Goal: Task Accomplishment & Management: Complete application form

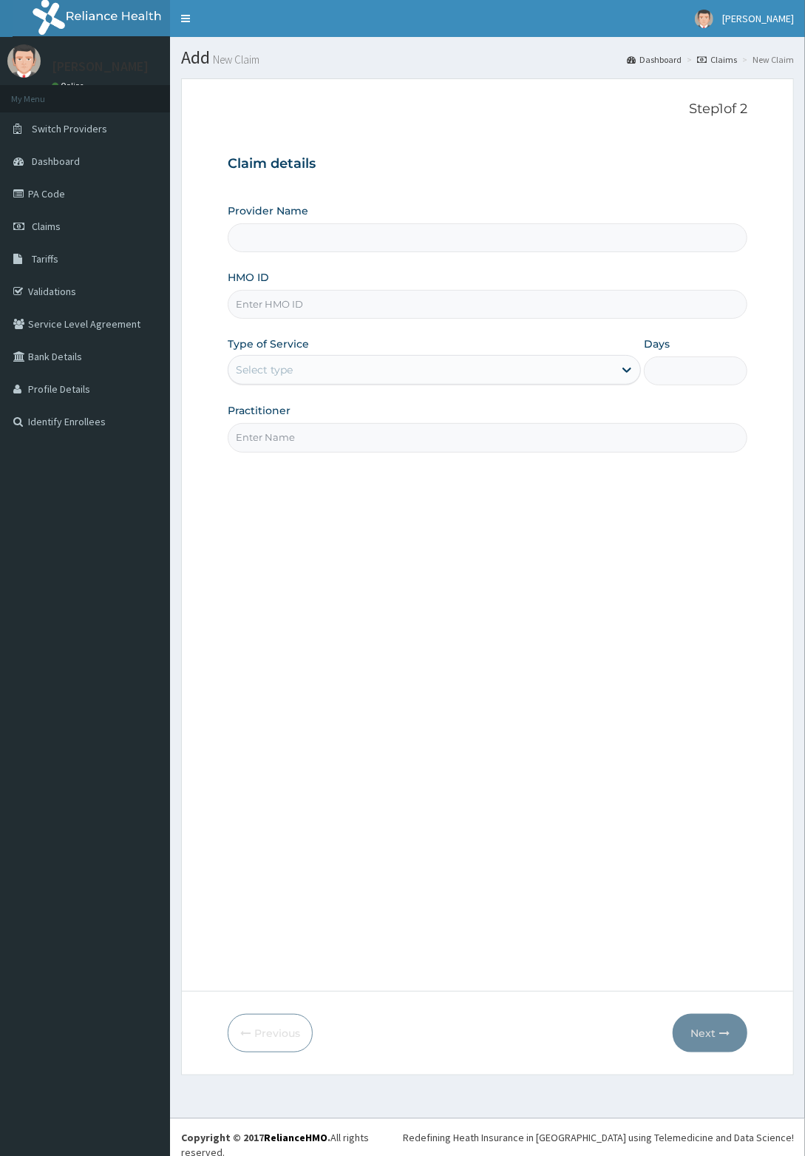
type input "Delta Crown Hospital & Maternity Home"
click at [399, 308] on input "HMO ID" at bounding box center [488, 304] width 520 height 29
type input "DGB/10023/A"
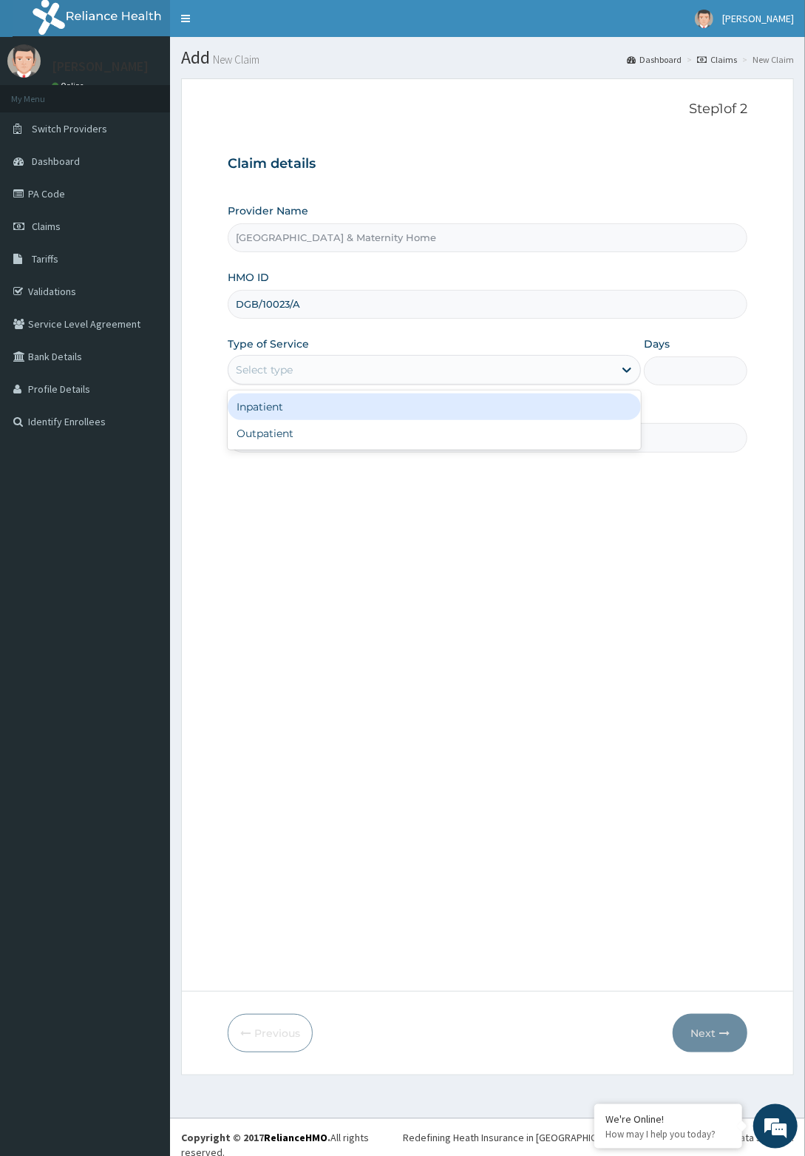
click at [374, 436] on div "Outpatient" at bounding box center [434, 433] width 413 height 27
type input "1"
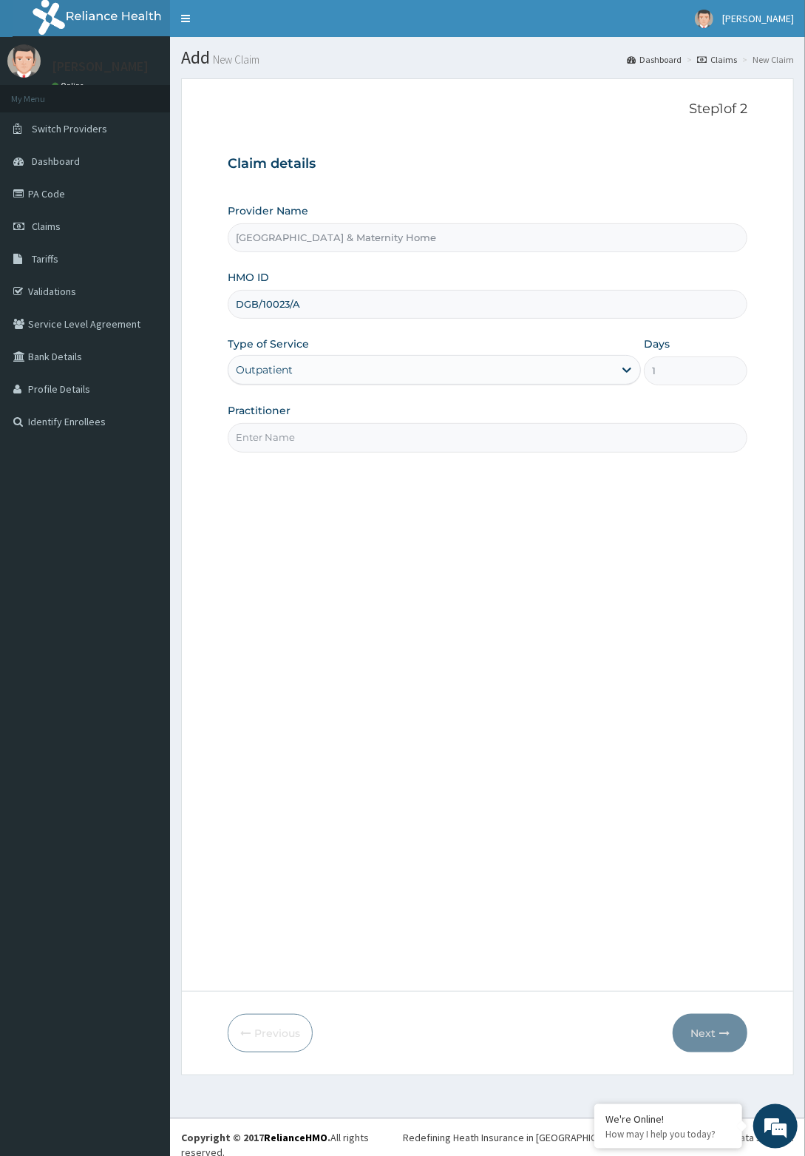
click at [429, 432] on input "Practitioner" at bounding box center [488, 437] width 520 height 29
type input "Dr mama"
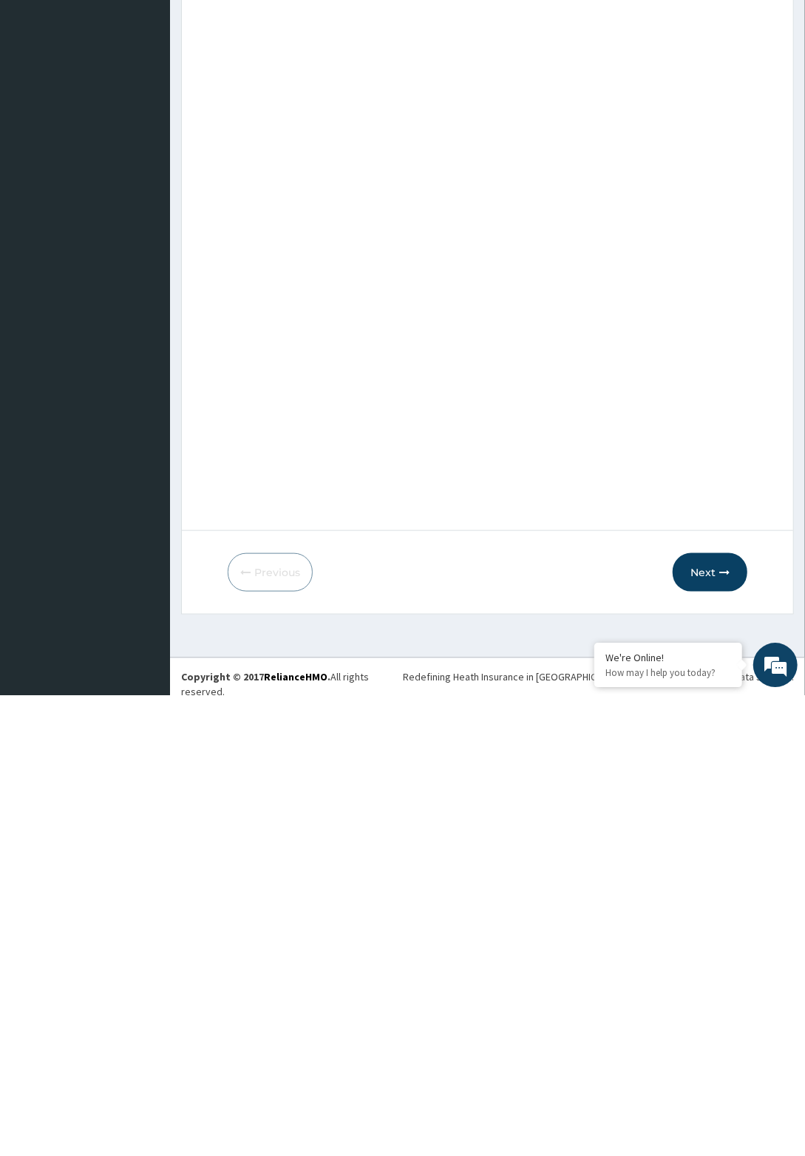
click at [725, 1032] on icon "button" at bounding box center [724, 1033] width 10 height 10
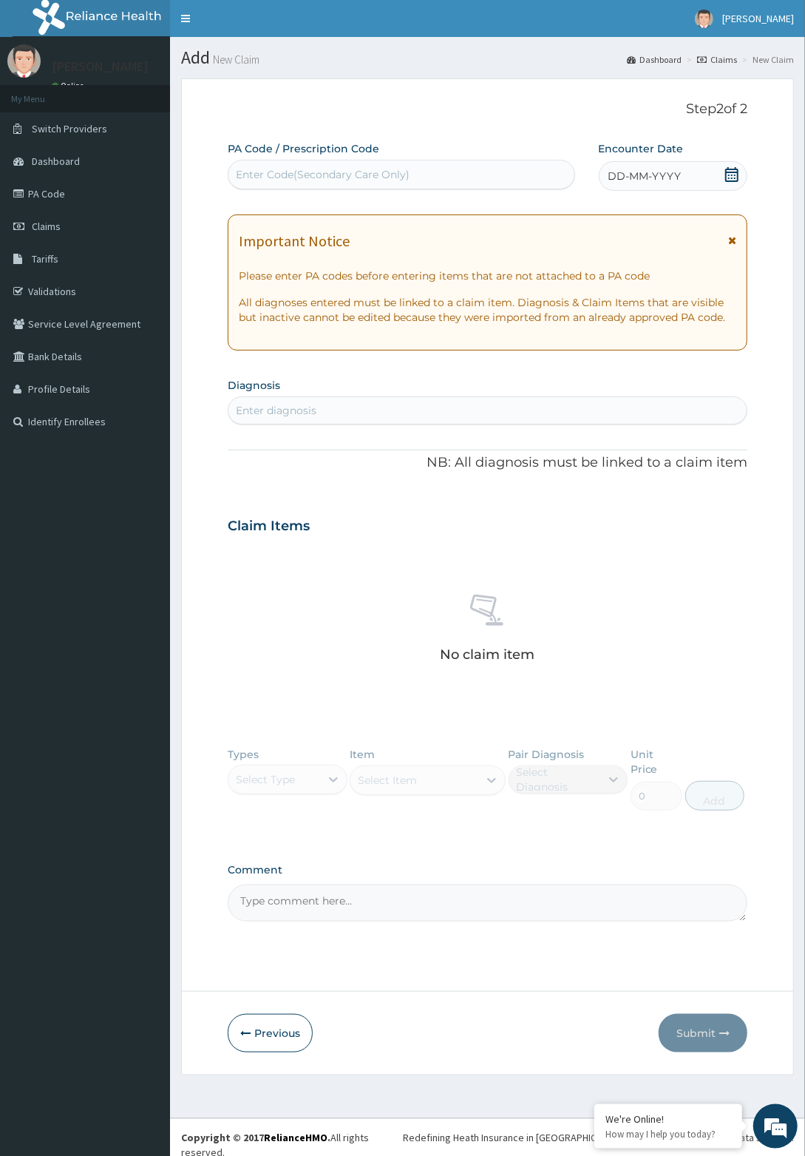
click at [738, 174] on icon at bounding box center [731, 174] width 13 height 15
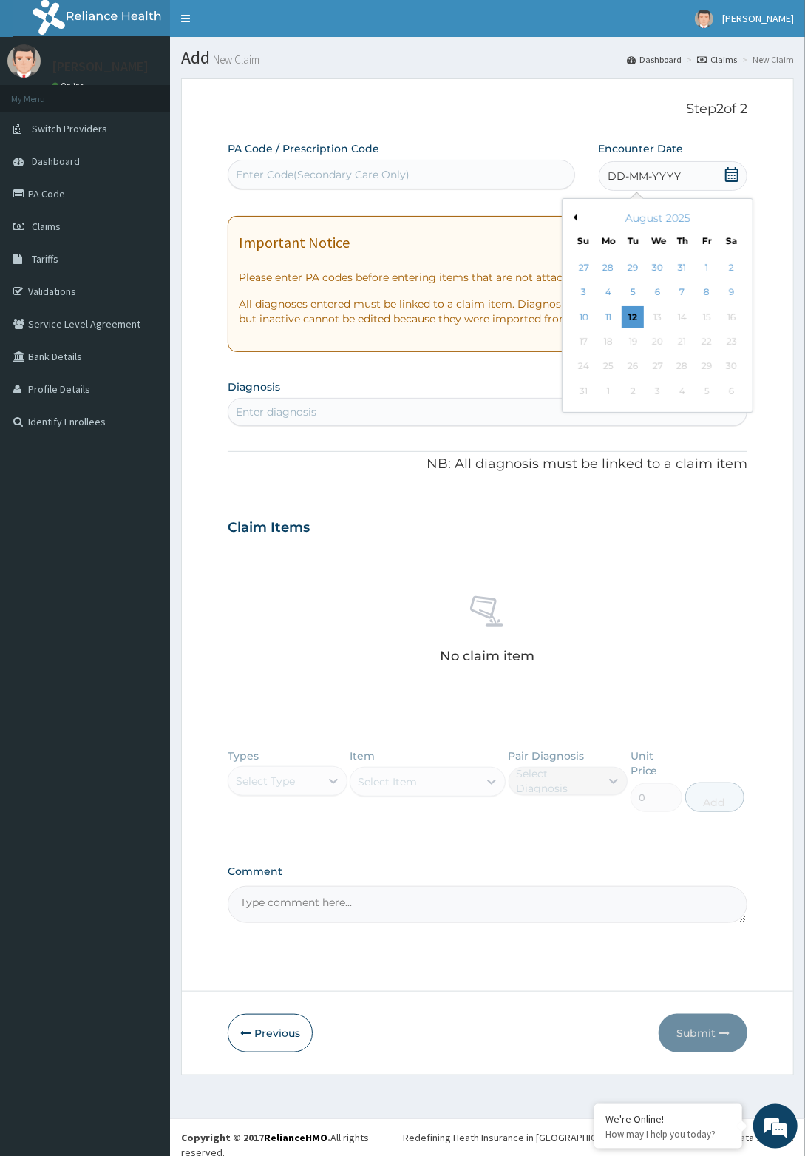
click at [632, 316] on div "12" at bounding box center [633, 317] width 22 height 22
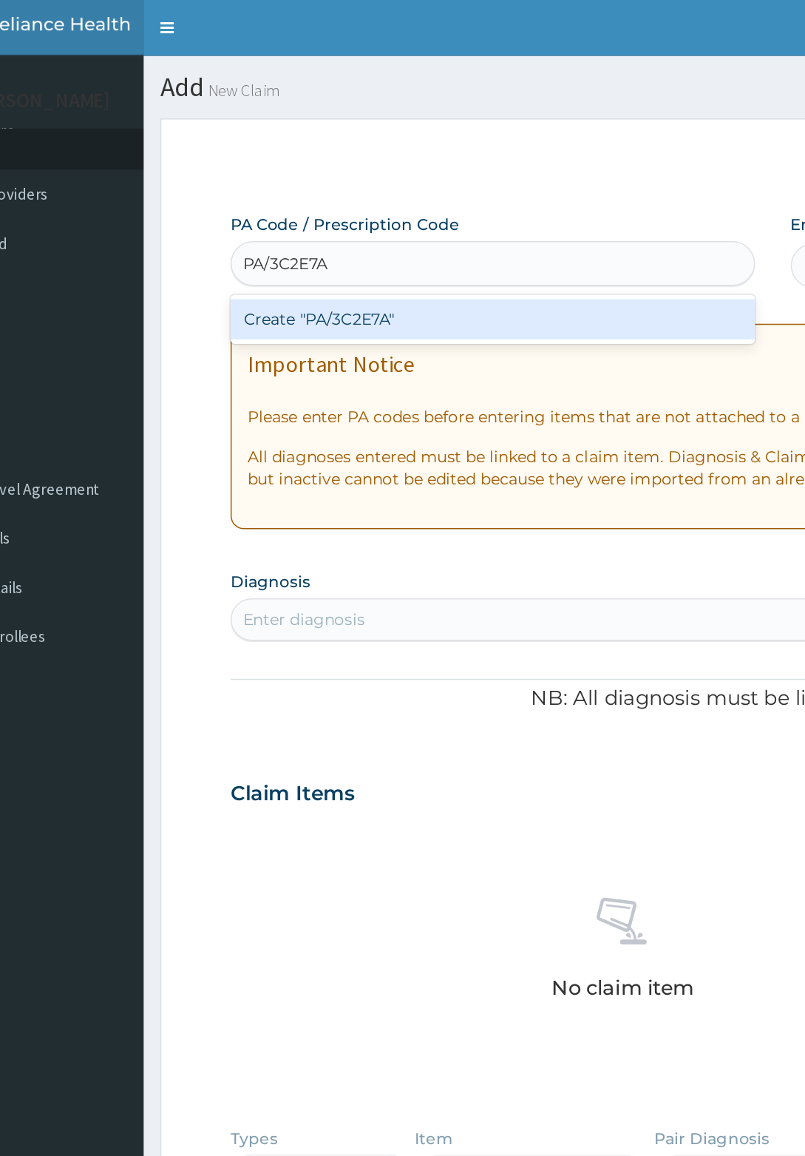
click at [300, 212] on div "Create "PA/3C2E7A"" at bounding box center [402, 211] width 348 height 27
type input "PA/3C2E7A"
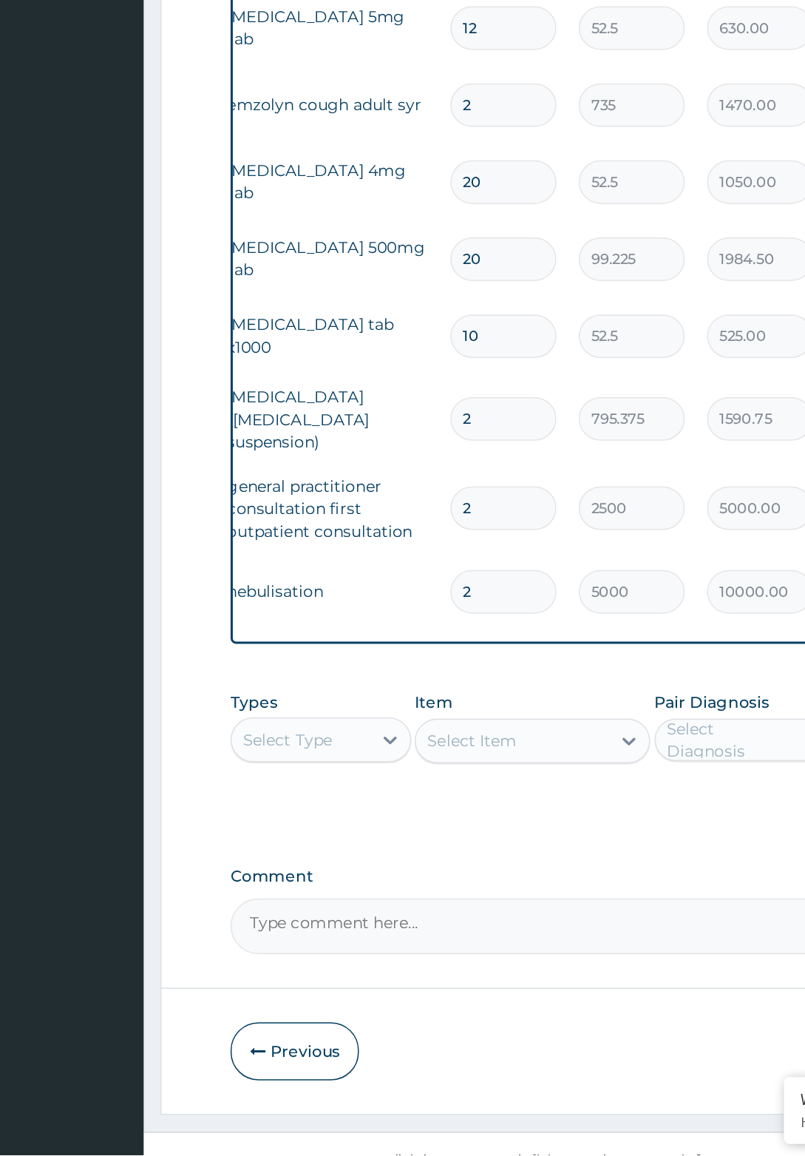
scroll to position [0, 107]
type input "0.00"
type input "1"
type input "5000.00"
type input "1"
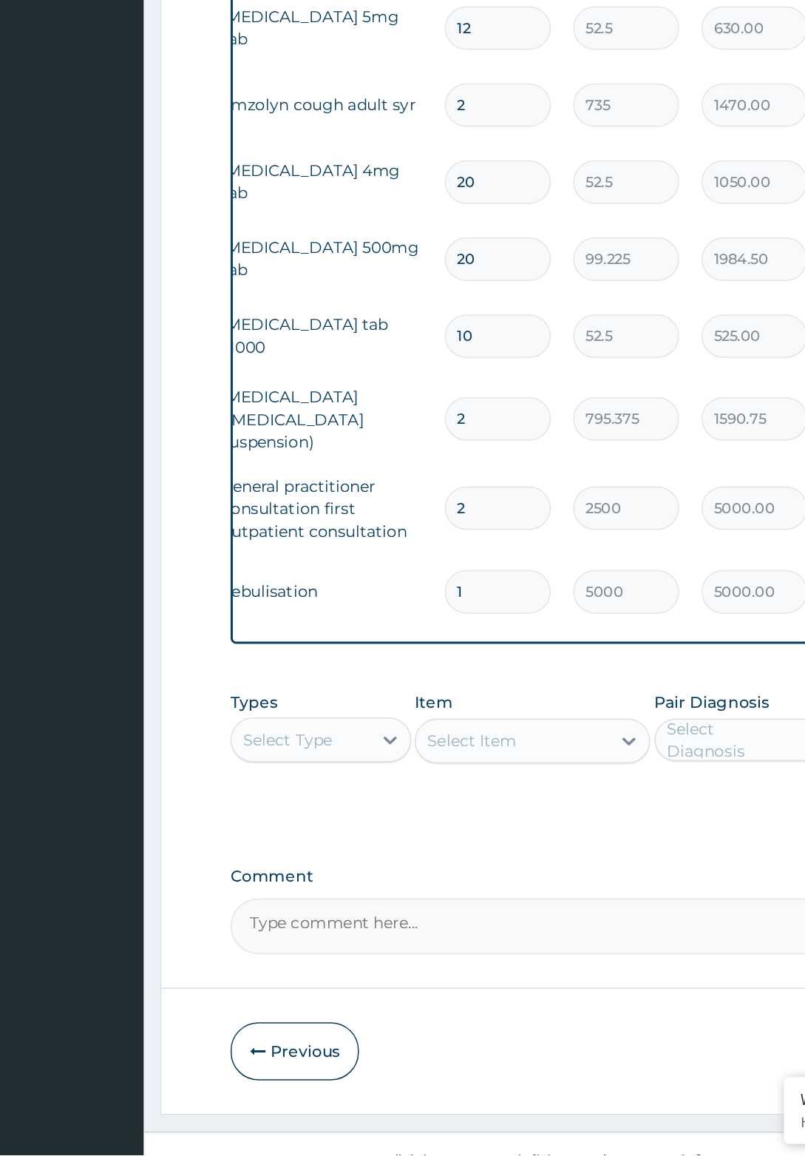
click at [396, 718] on input "2" at bounding box center [405, 727] width 70 height 29
type input "0.00"
type input "1"
type input "2500.00"
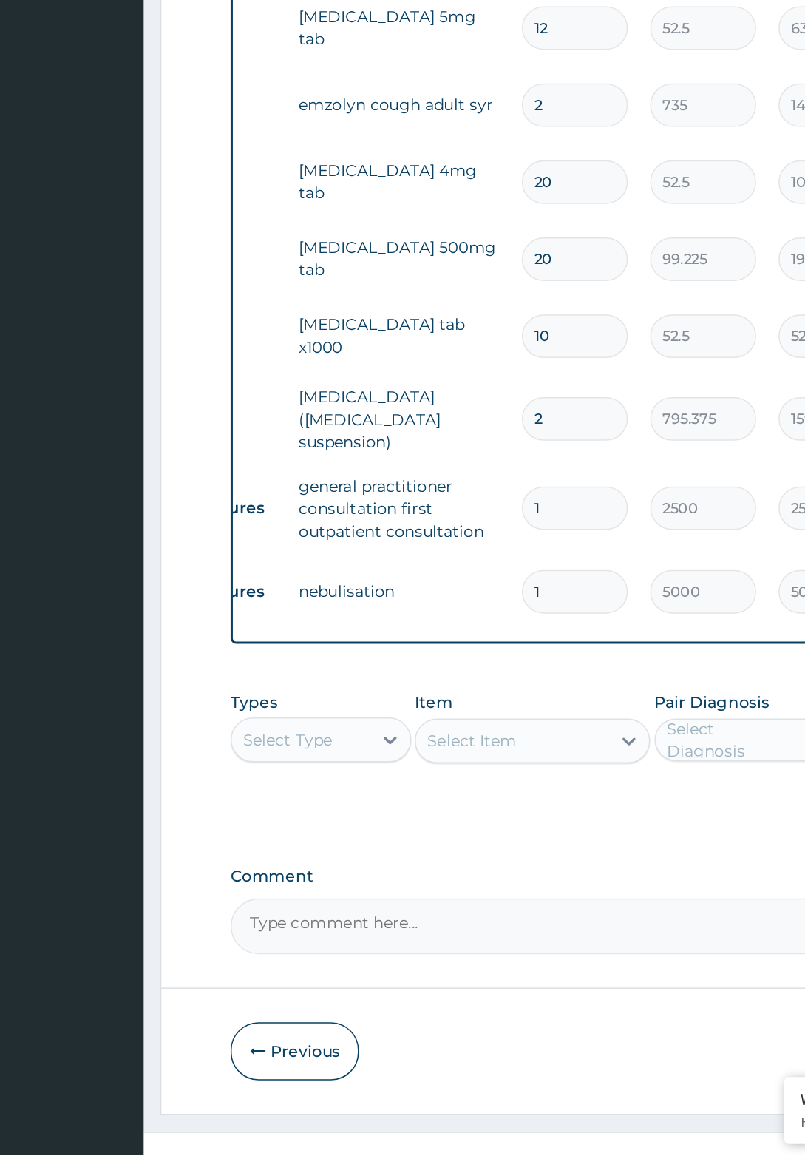
scroll to position [0, 62]
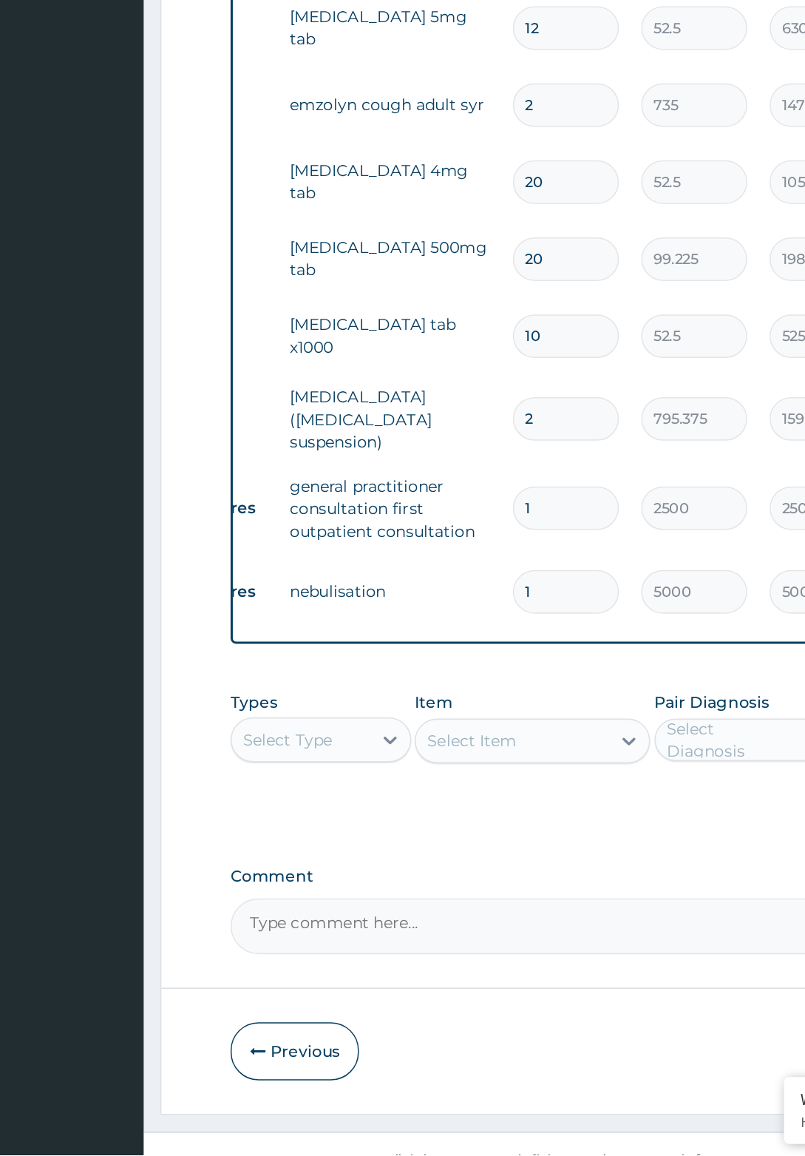
type input "1"
click at [442, 666] on input "2" at bounding box center [450, 668] width 70 height 29
type input "0.00"
type input "1"
type input "795.38"
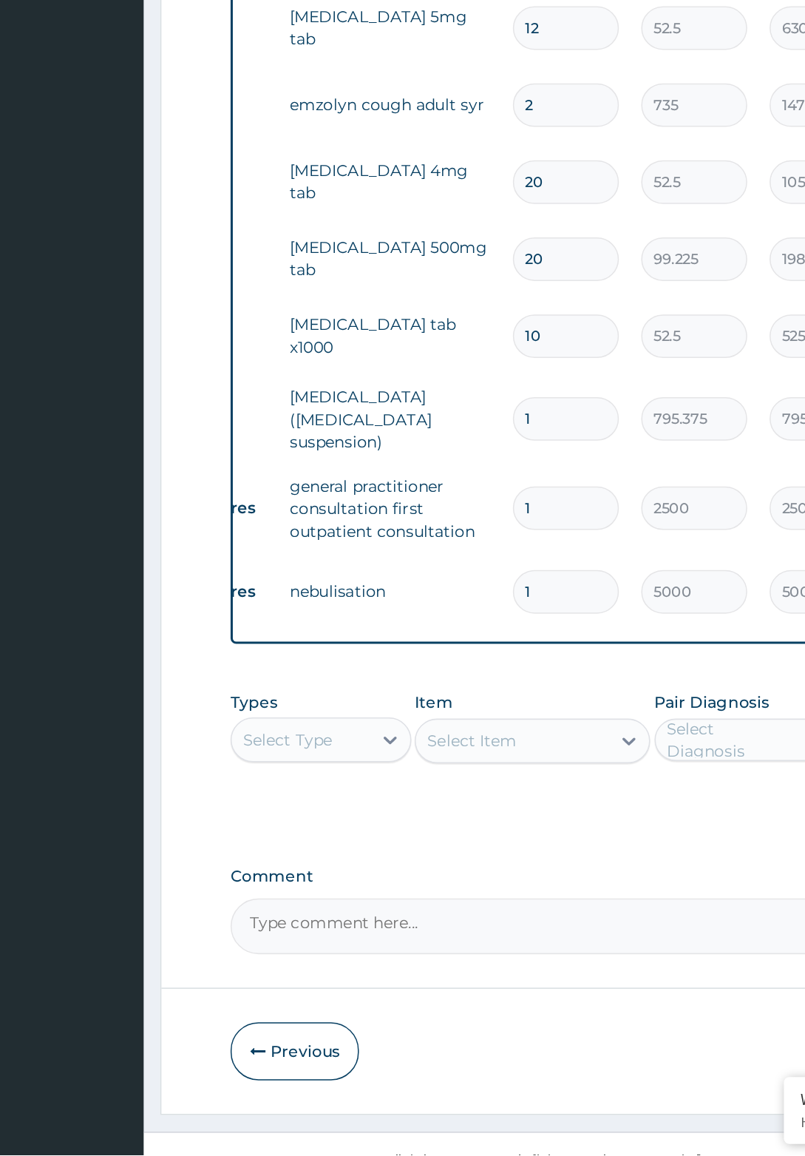
type input "1"
click at [448, 613] on input "10" at bounding box center [450, 613] width 70 height 29
type input "1"
type input "52.50"
type input "0.00"
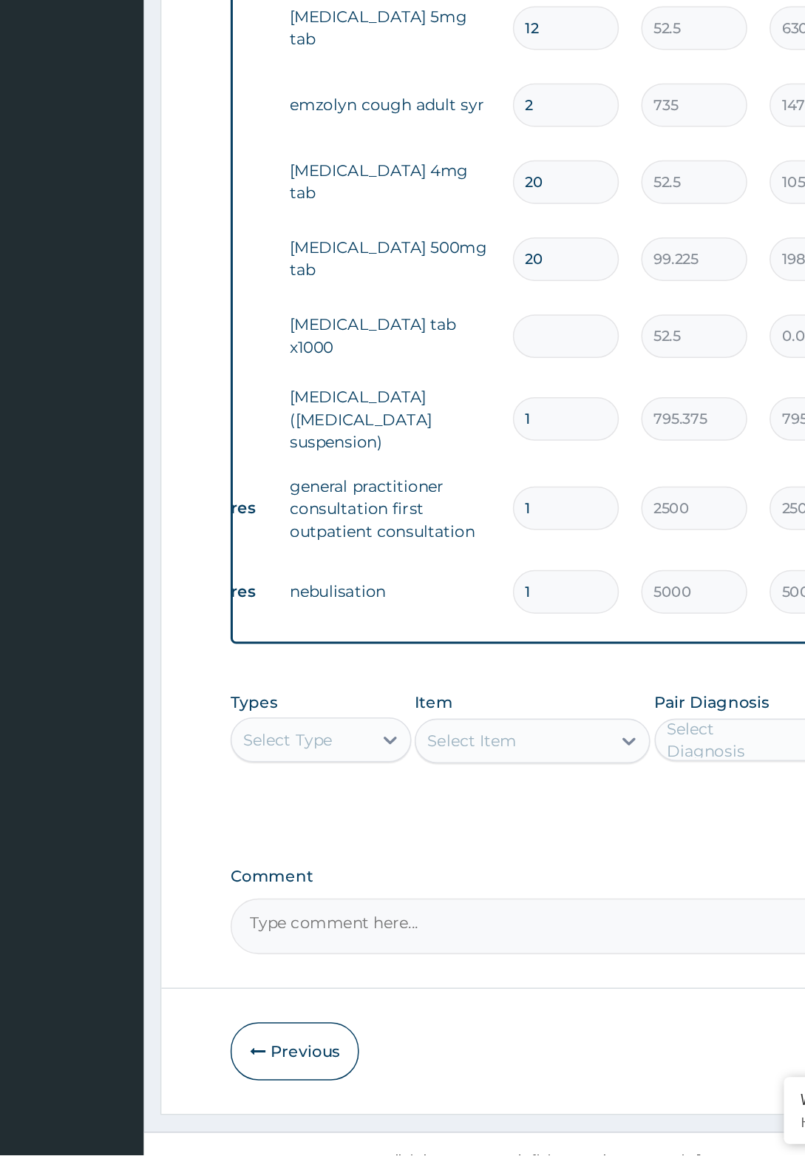
type input "5"
type input "262.50"
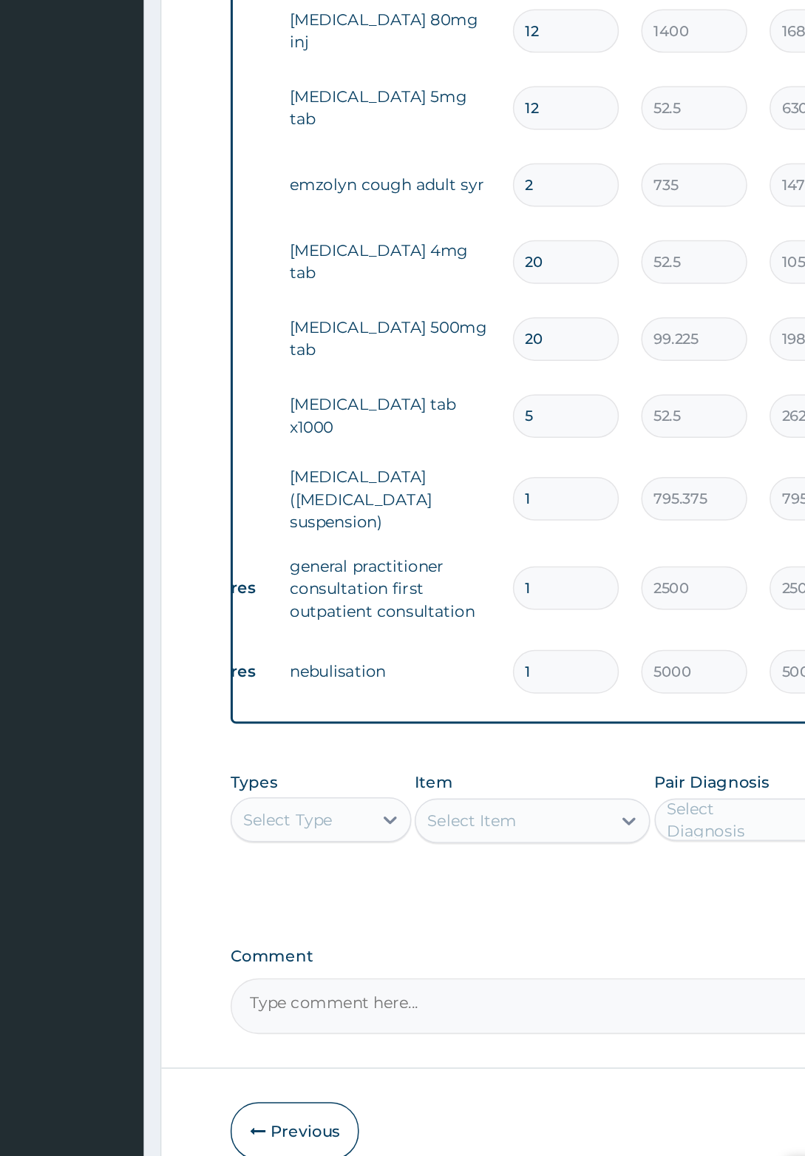
type input "5"
click at [448, 560] on input "20" at bounding box center [450, 562] width 70 height 29
type input "2"
type input "198.45"
type input "0.00"
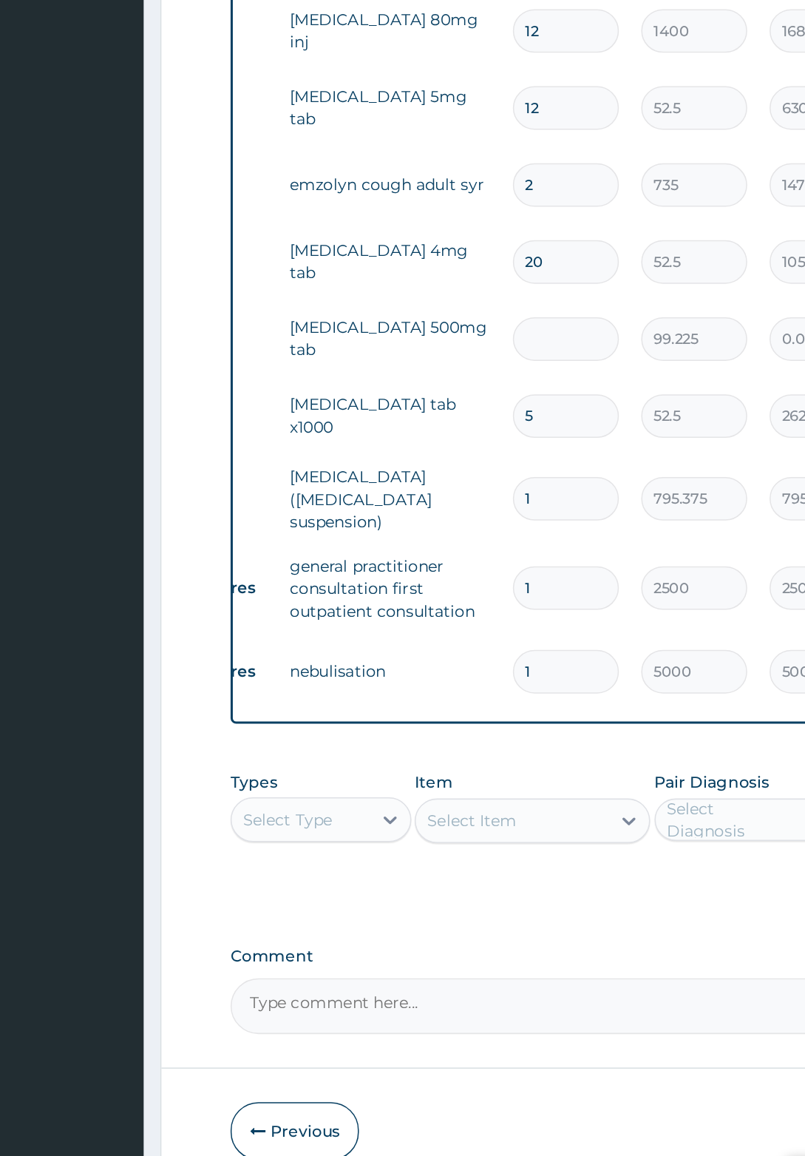
type input "1"
type input "99.22"
type input "10"
type input "992.25"
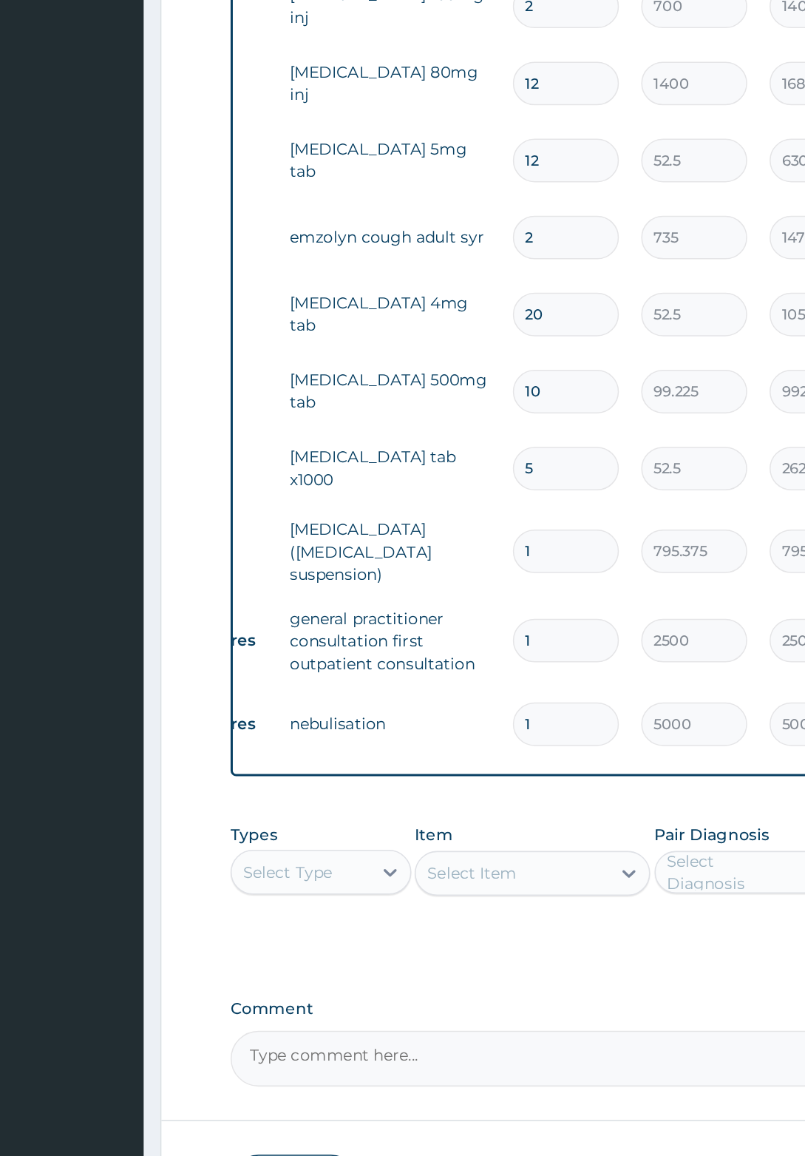
type input "10"
click at [451, 509] on input "20" at bounding box center [450, 511] width 70 height 29
type input "2"
type input "105.00"
type input "0.00"
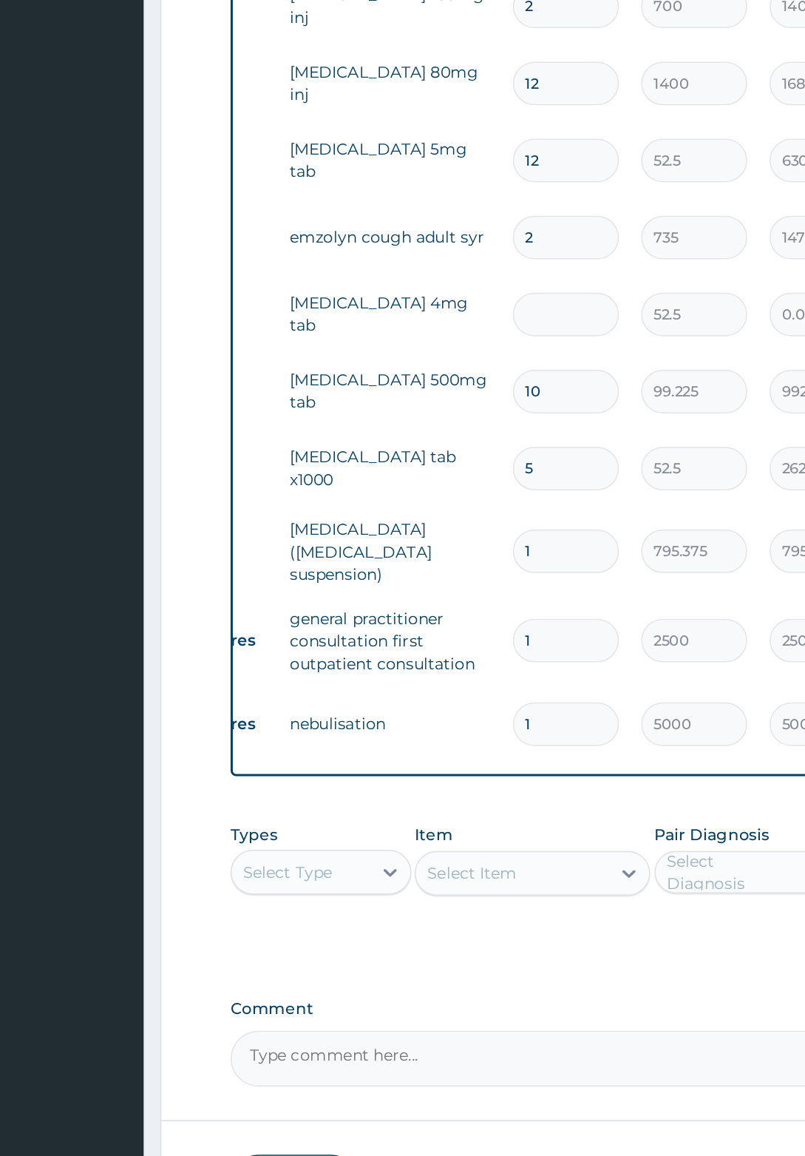
type input "1"
type input "52.50"
type input "10"
type input "525.00"
type input "10"
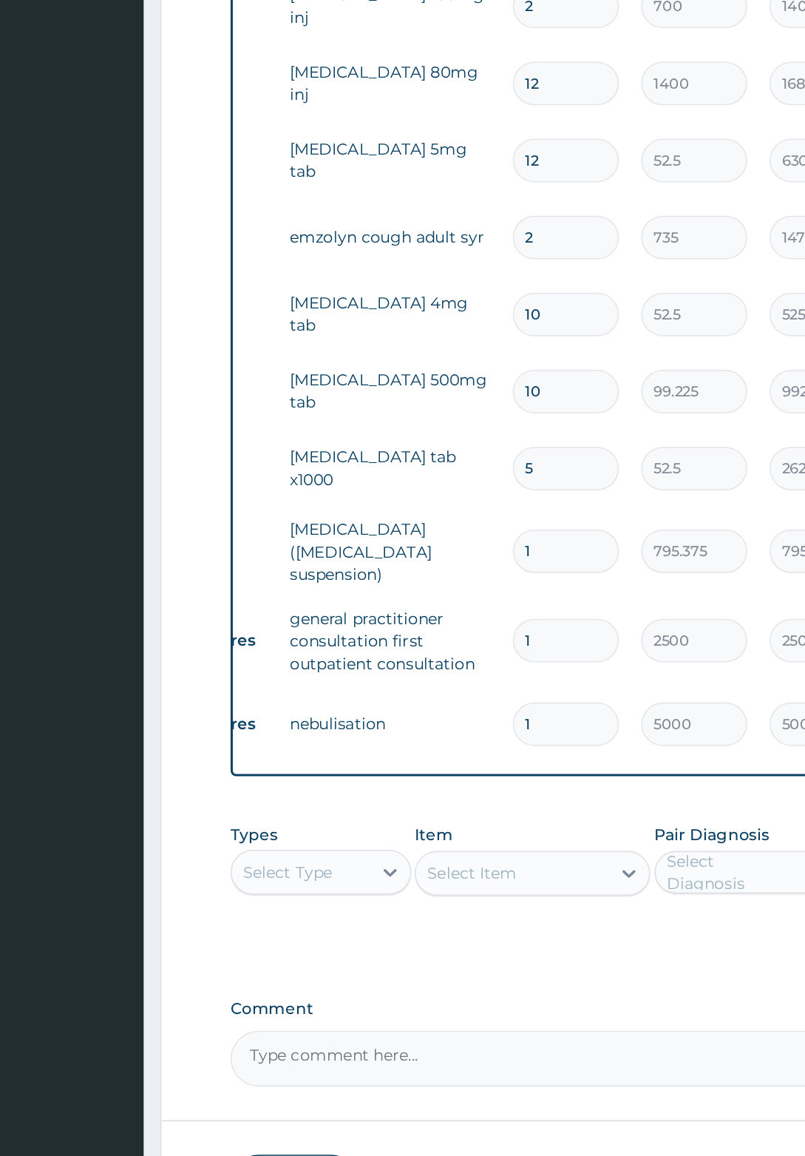
click at [433, 462] on input "2" at bounding box center [450, 460] width 70 height 29
type input "0.00"
type input "1"
type input "735.00"
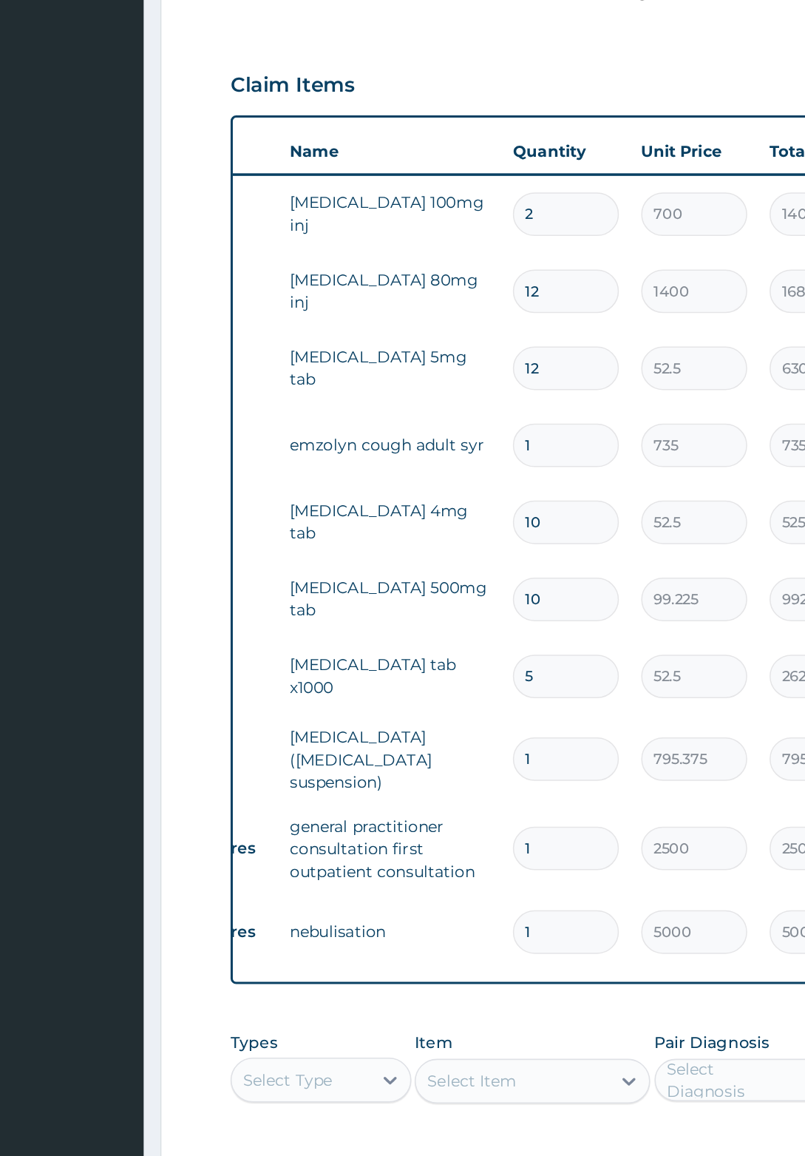
scroll to position [308, 0]
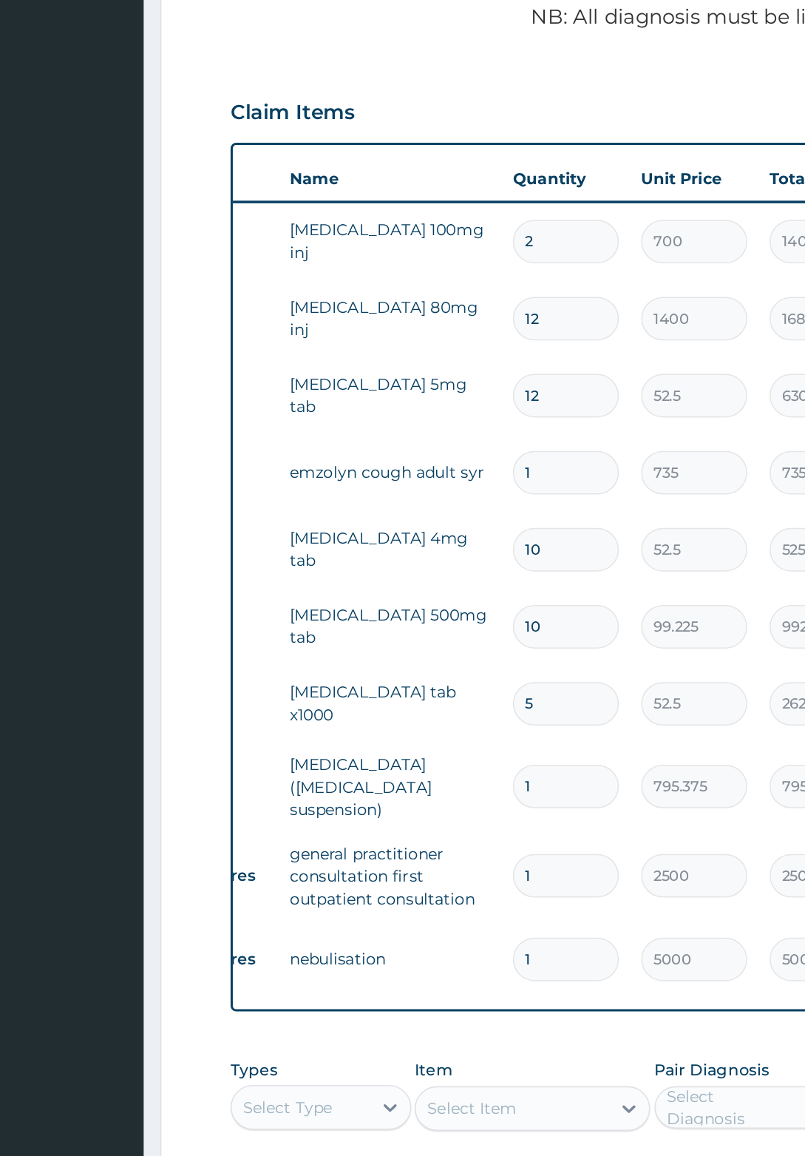
type input "1"
click at [450, 407] on input "12" at bounding box center [450, 409] width 70 height 29
type input "1"
type input "52.50"
type input "0.00"
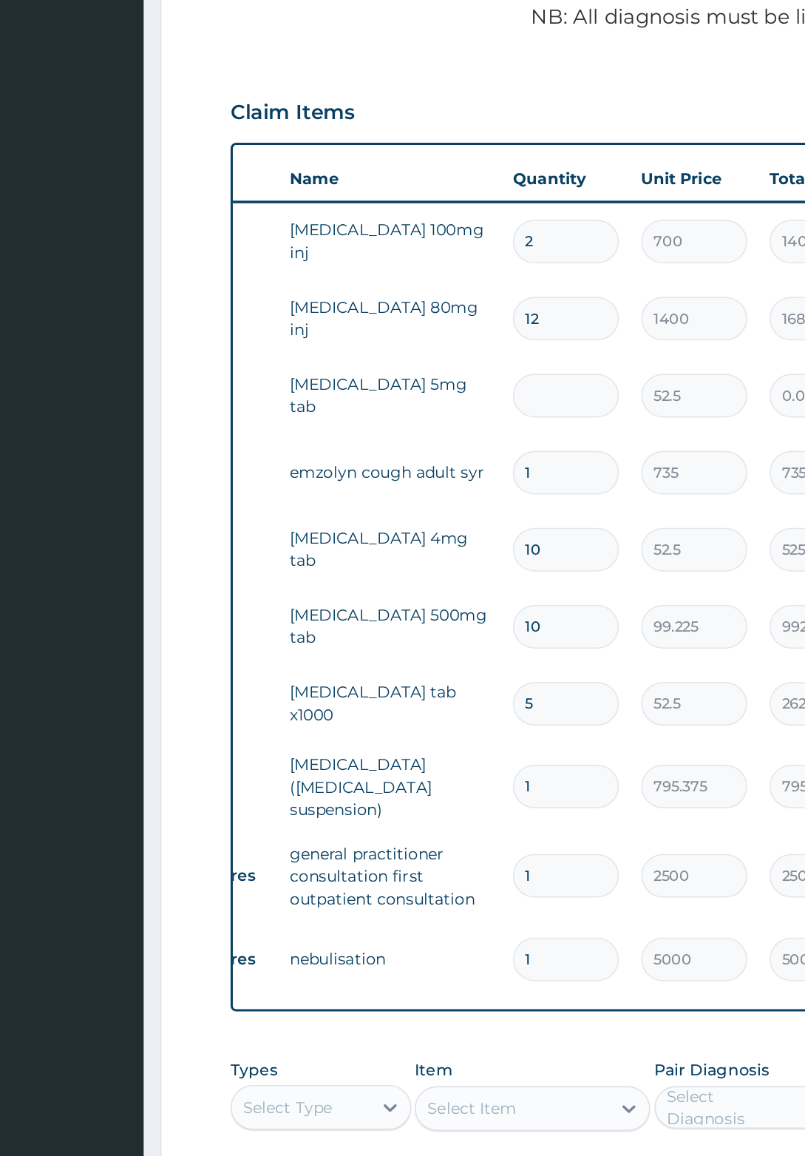
type input "6"
type input "315.00"
type input "6"
click at [451, 356] on input "12" at bounding box center [450, 358] width 70 height 29
type input "1"
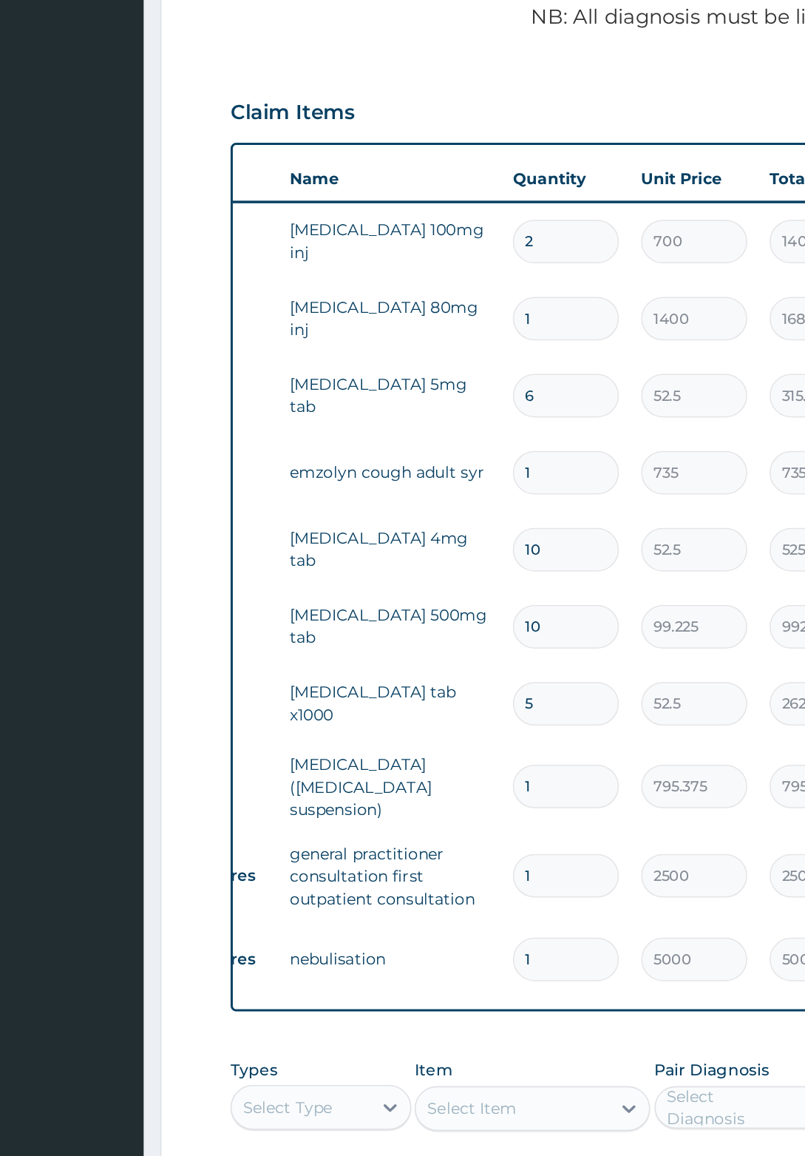
type input "1400.00"
type input "0.00"
type input "6"
type input "8400.00"
type input "6"
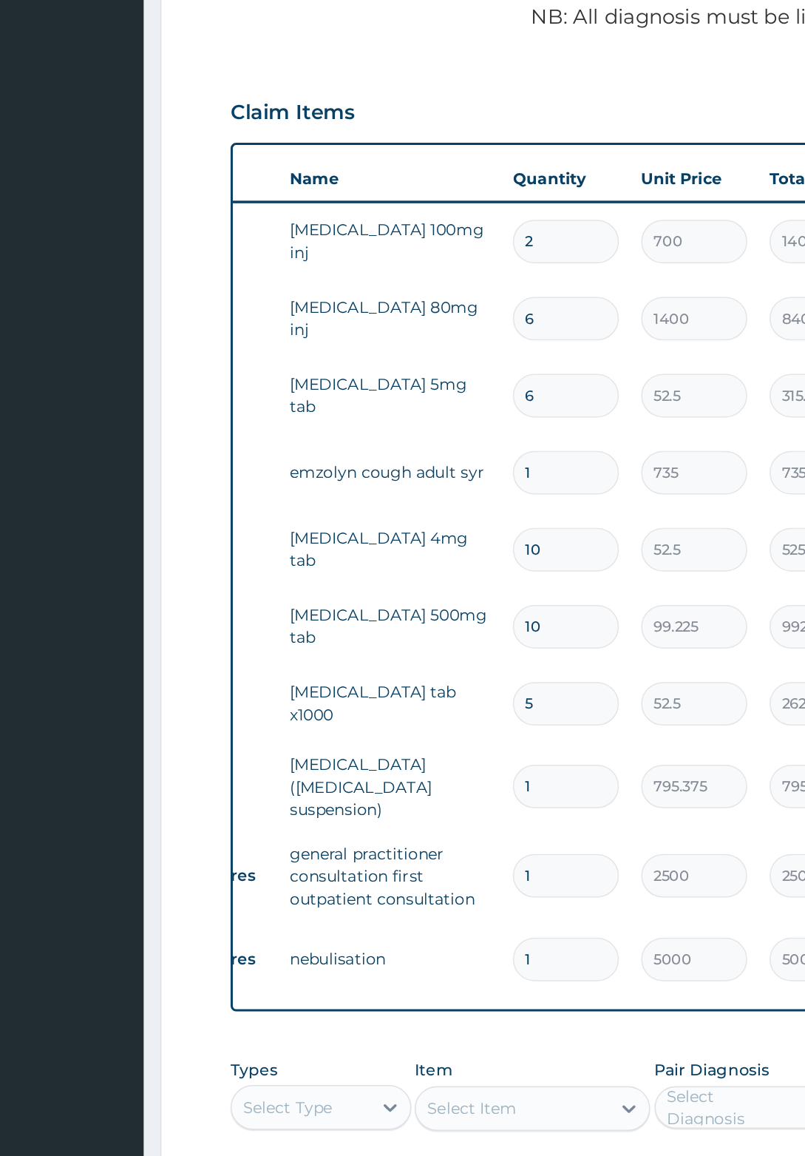
click at [444, 298] on input "2" at bounding box center [450, 307] width 70 height 29
type input "0.00"
type input "1"
type input "700.00"
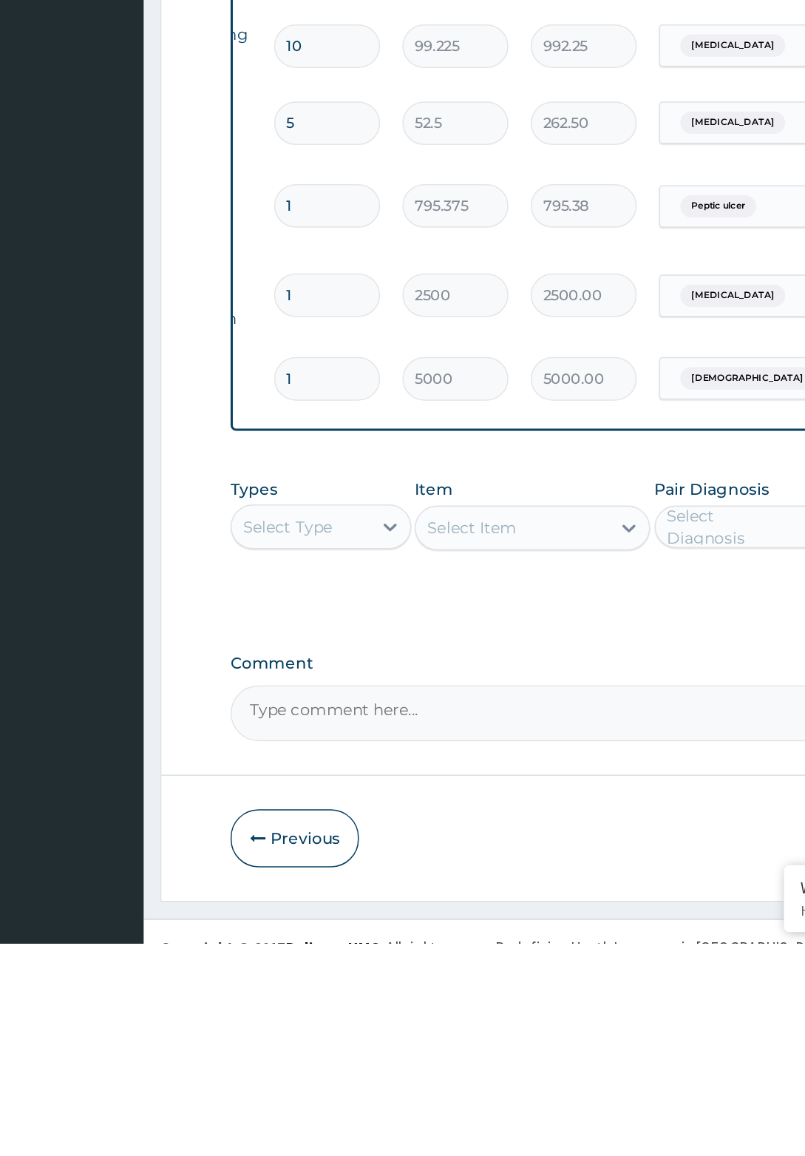
scroll to position [309, 0]
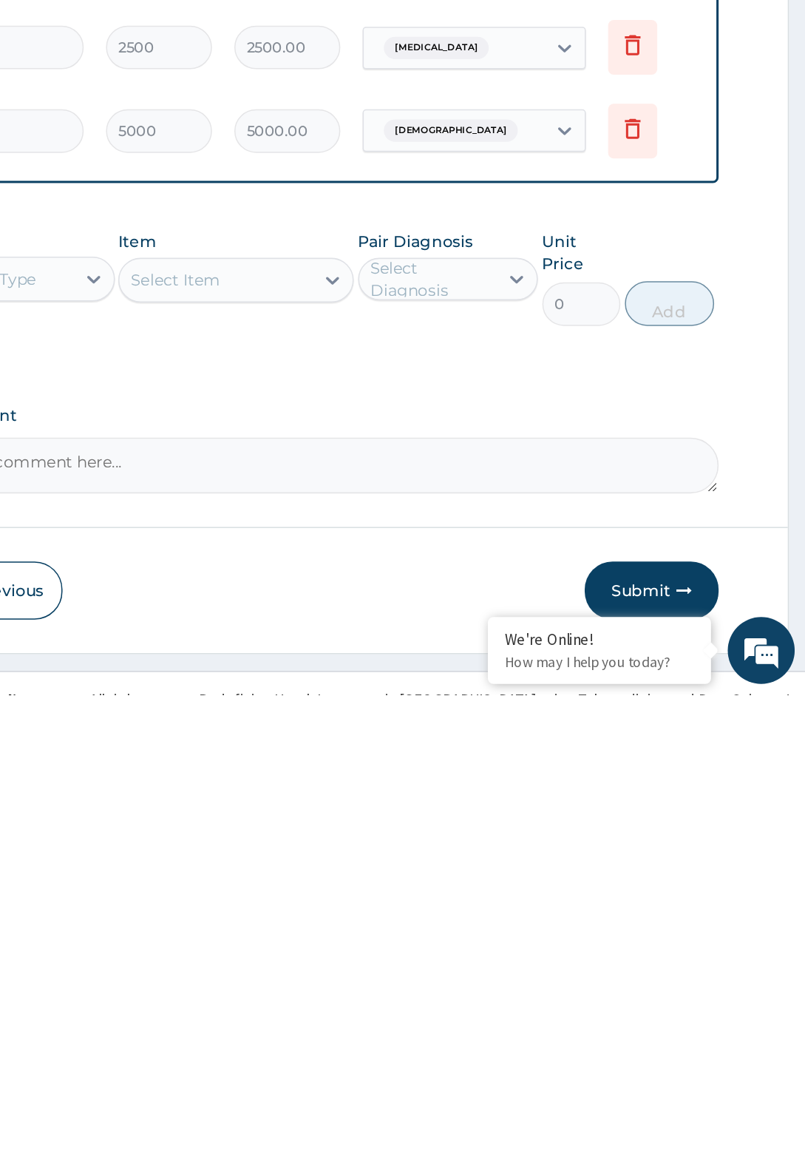
click at [709, 1067] on button "Submit" at bounding box center [703, 1086] width 89 height 38
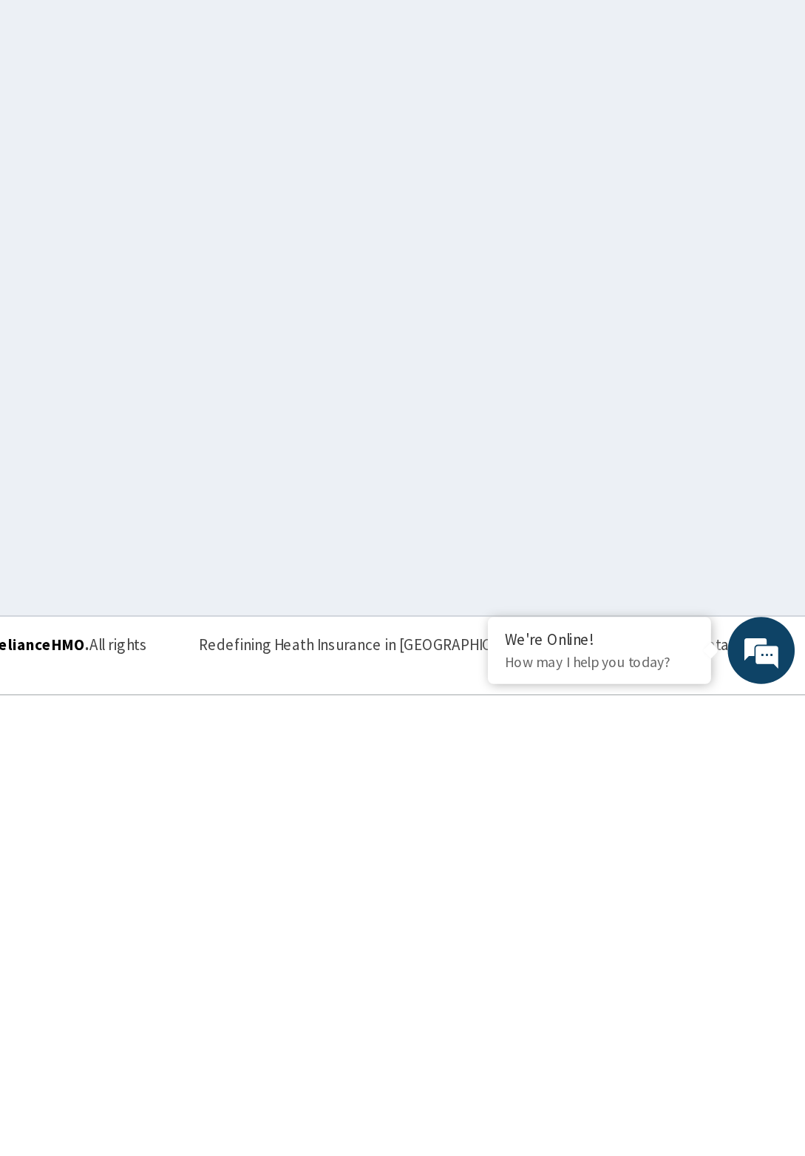
scroll to position [0, 0]
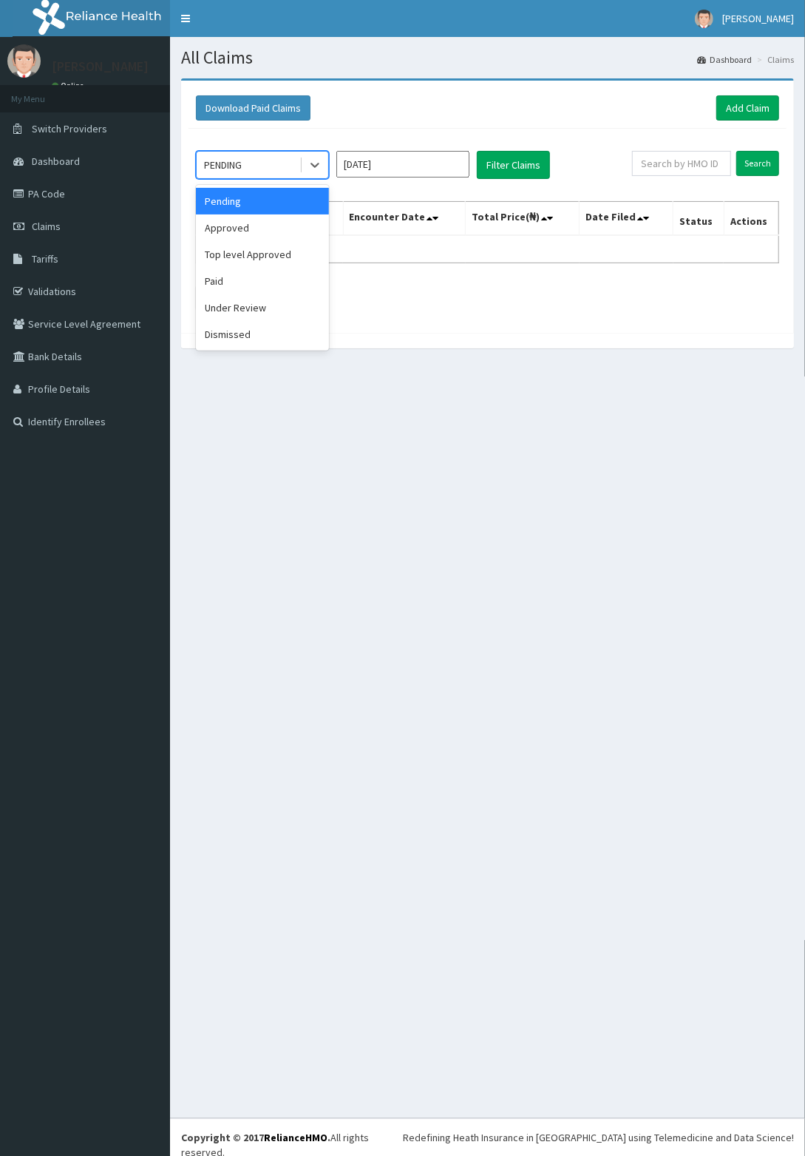
click at [255, 237] on div "Approved" at bounding box center [262, 227] width 133 height 27
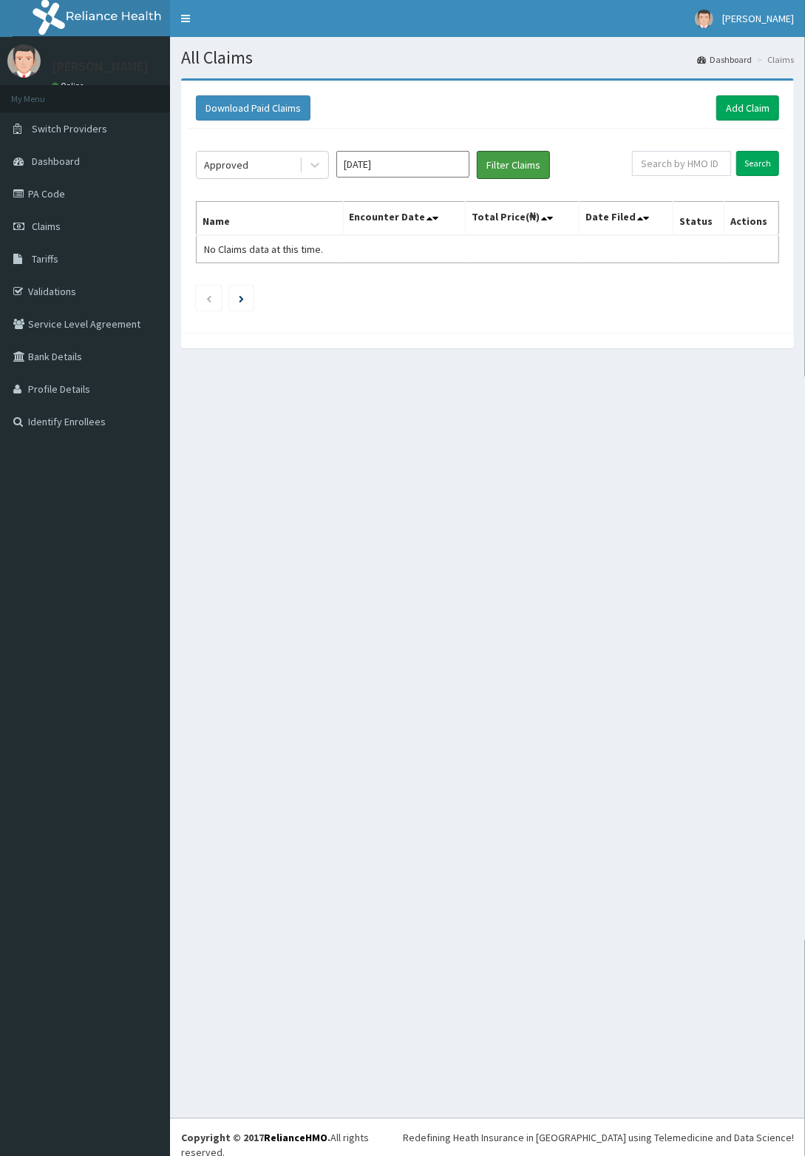
click at [521, 167] on button "Filter Claims" at bounding box center [513, 165] width 73 height 28
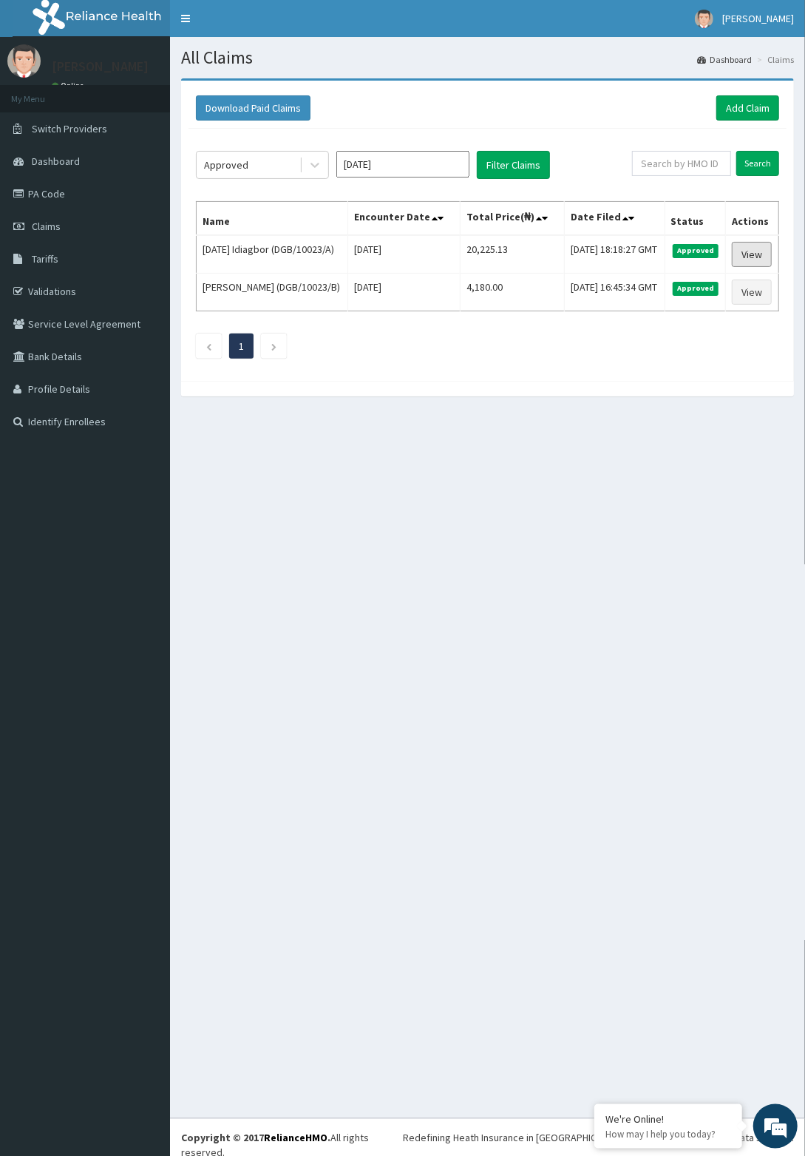
click at [753, 264] on link "View" at bounding box center [752, 254] width 40 height 25
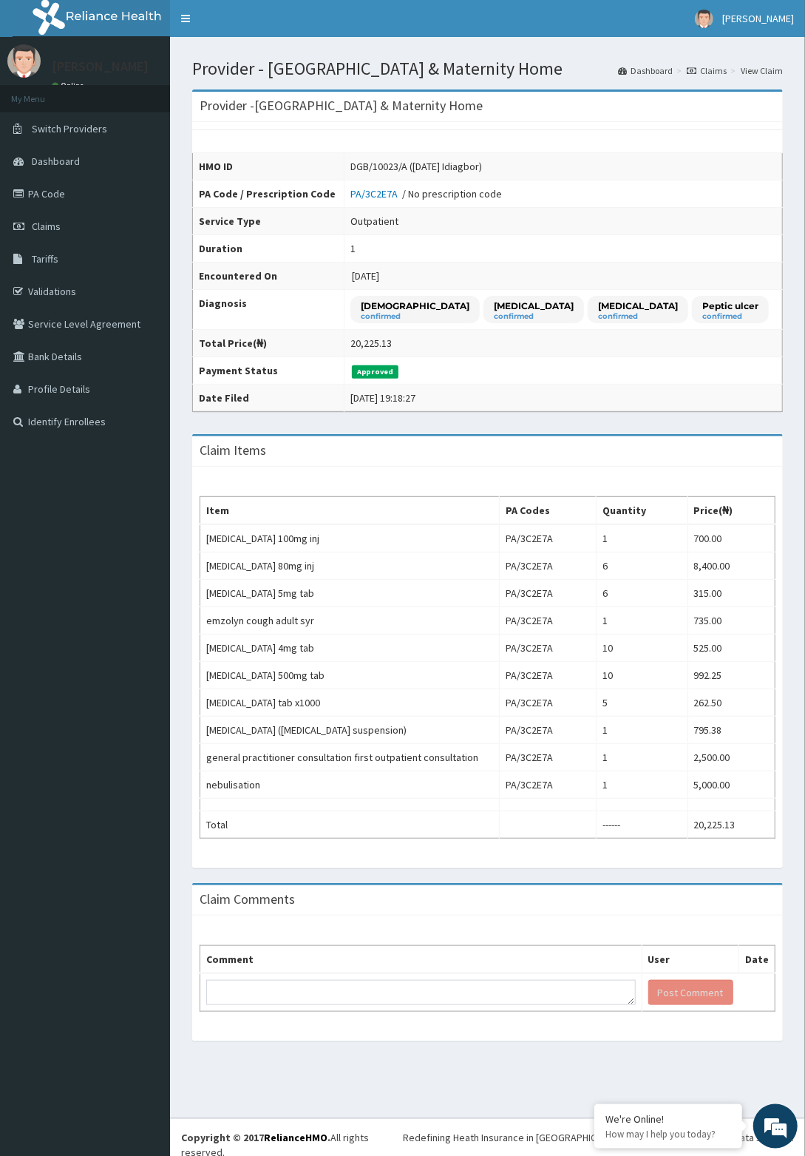
click at [64, 288] on link "Validations" at bounding box center [85, 291] width 170 height 33
